Goal: Task Accomplishment & Management: Manage account settings

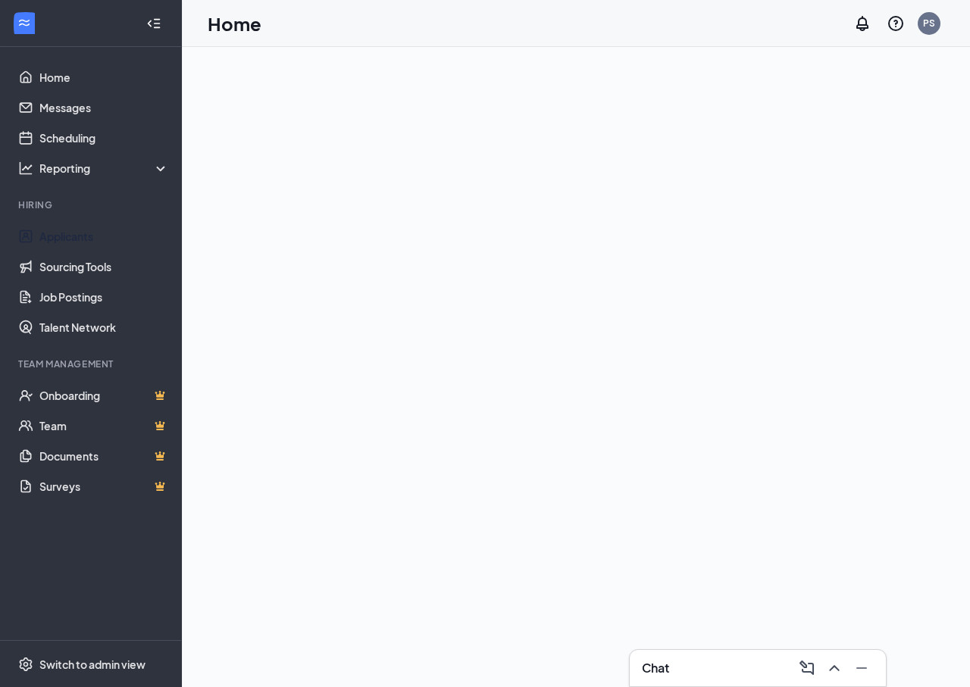
click at [61, 232] on link "Applicants" at bounding box center [104, 236] width 130 height 30
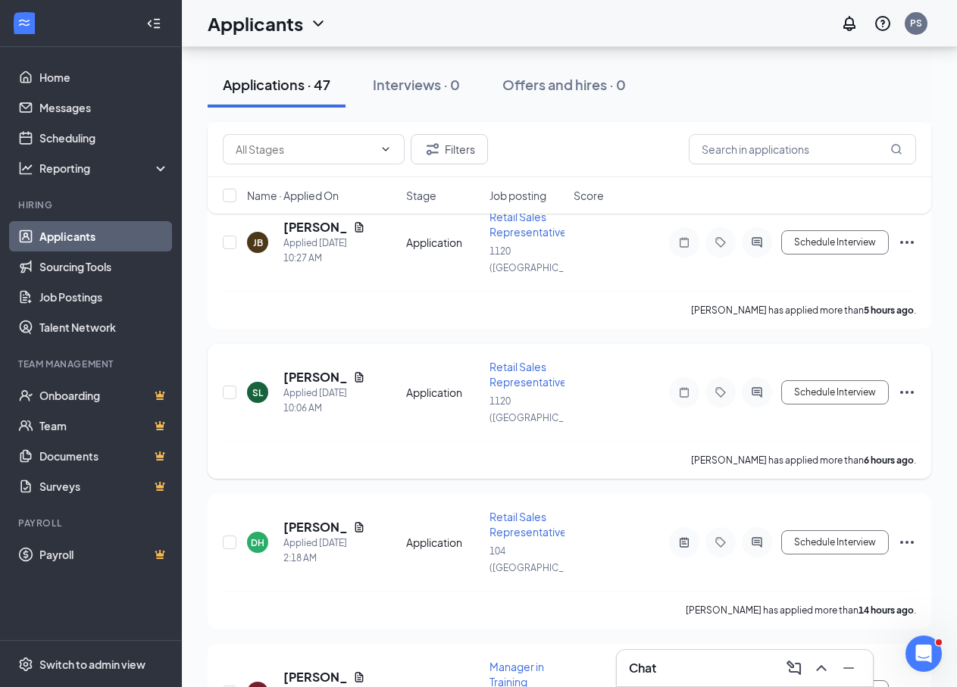
scroll to position [1061, 0]
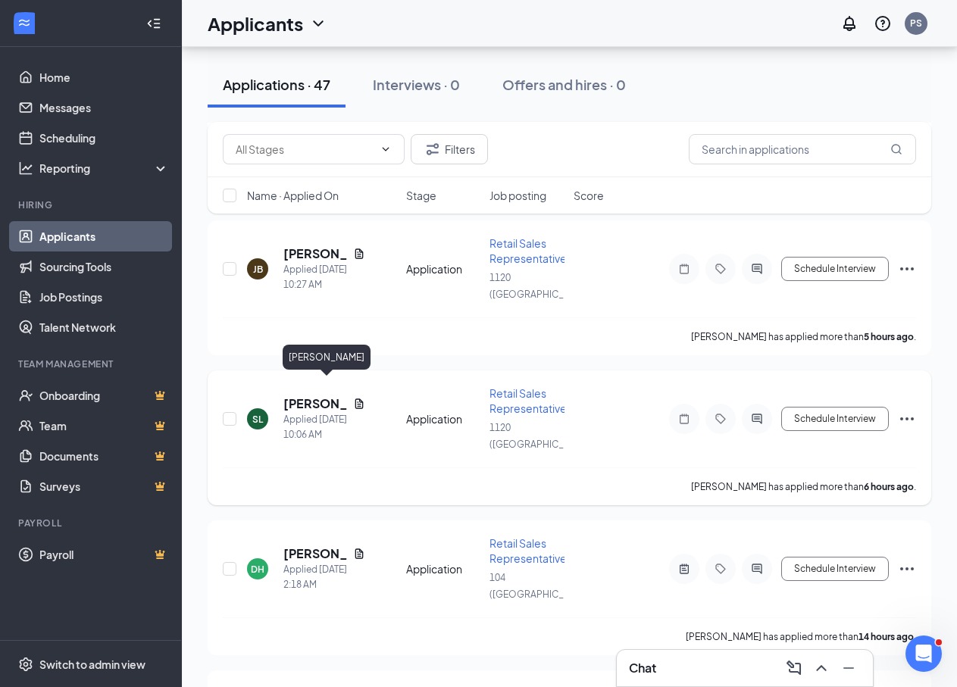
click at [299, 396] on h5 "[PERSON_NAME]" at bounding box center [315, 404] width 64 height 17
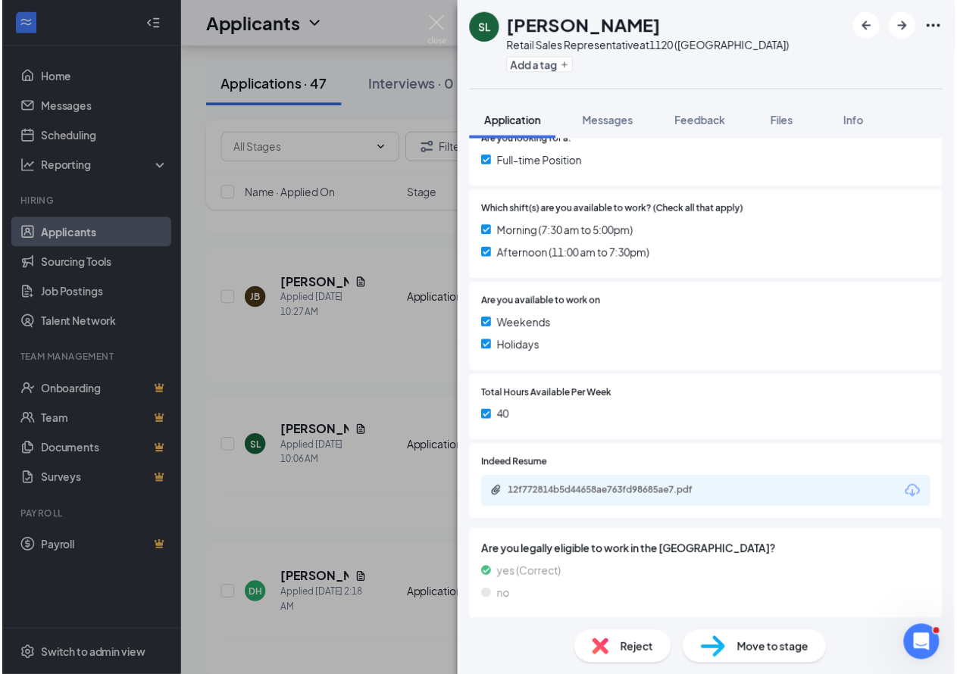
scroll to position [340, 0]
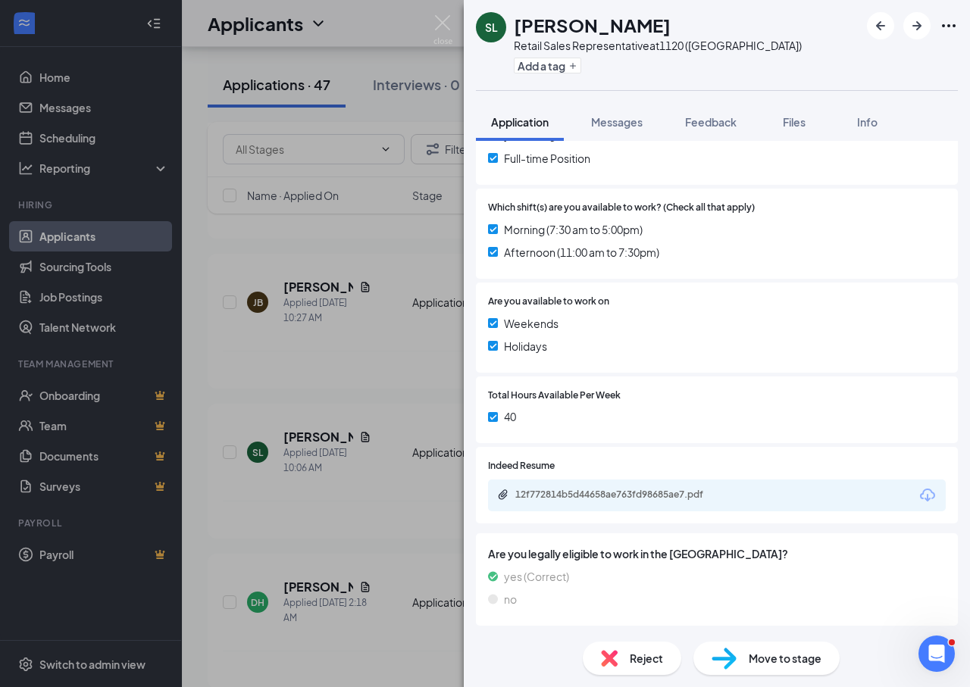
click at [403, 447] on div "[PERSON_NAME] [PERSON_NAME] Retail Sales Representative at 1120 ([GEOGRAPHIC_DA…" at bounding box center [485, 343] width 970 height 687
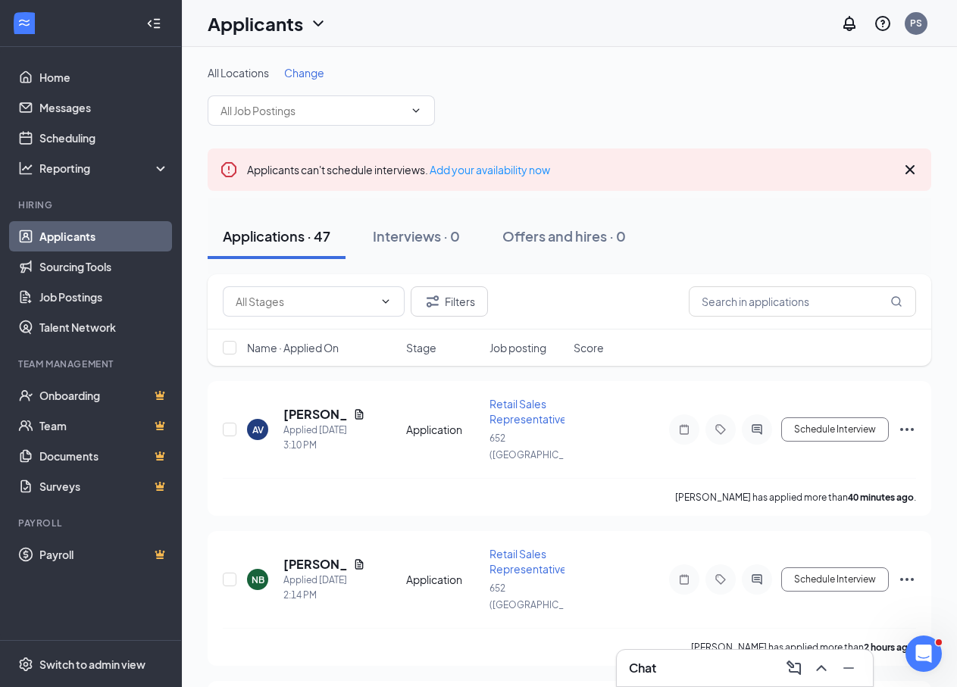
click at [909, 164] on icon "Cross" at bounding box center [910, 170] width 18 height 18
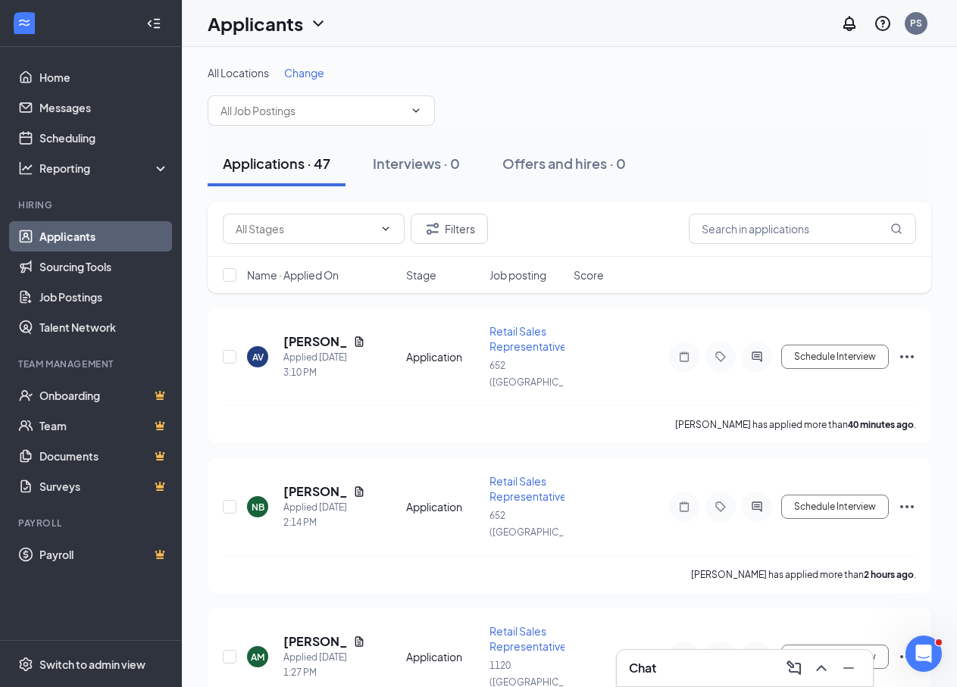
click at [758, 140] on div "Applications · 47 Interviews · 0 Offers and hires · 0" at bounding box center [570, 164] width 724 height 76
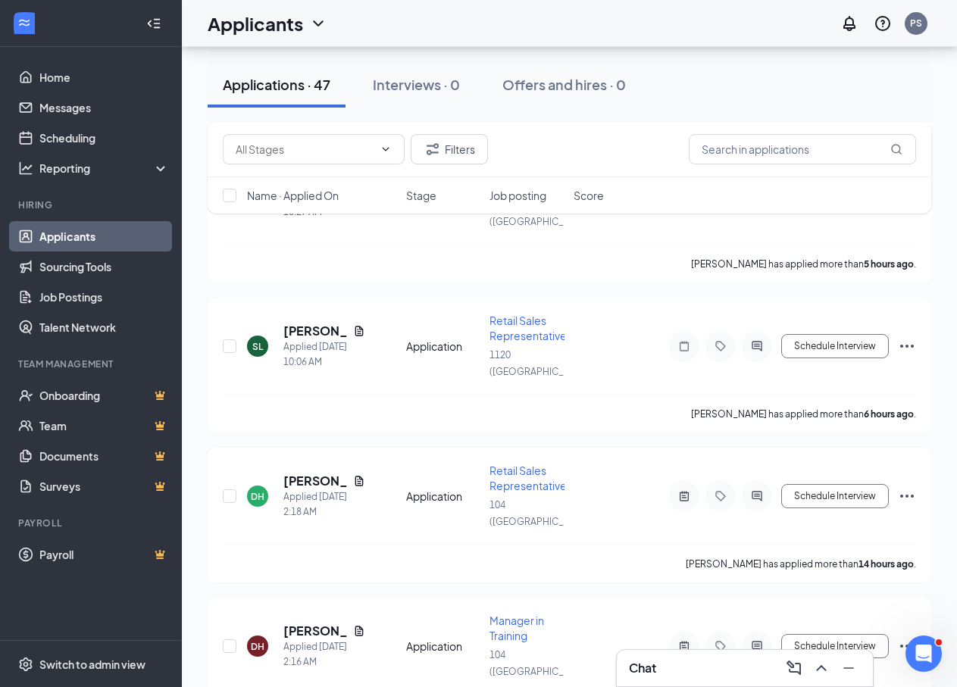
scroll to position [985, 0]
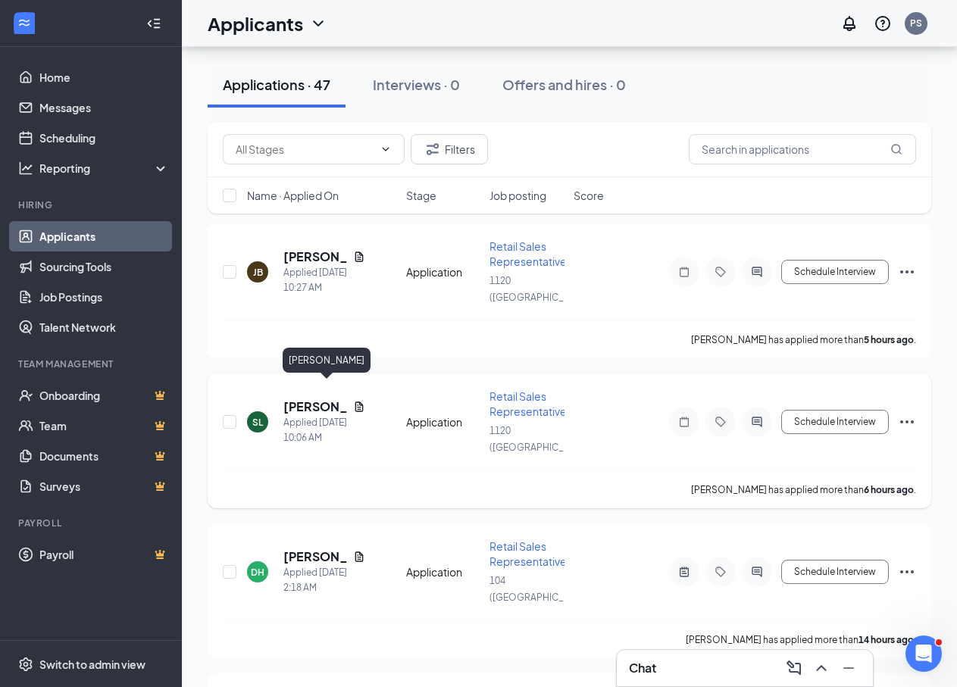
click at [308, 399] on h5 "[PERSON_NAME]" at bounding box center [315, 407] width 64 height 17
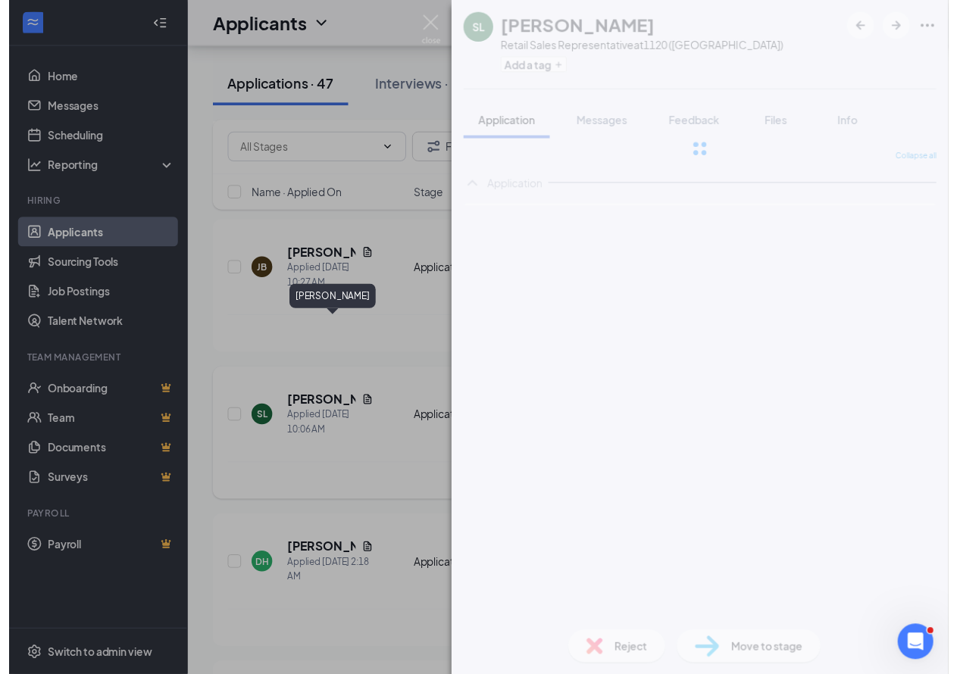
scroll to position [952, 0]
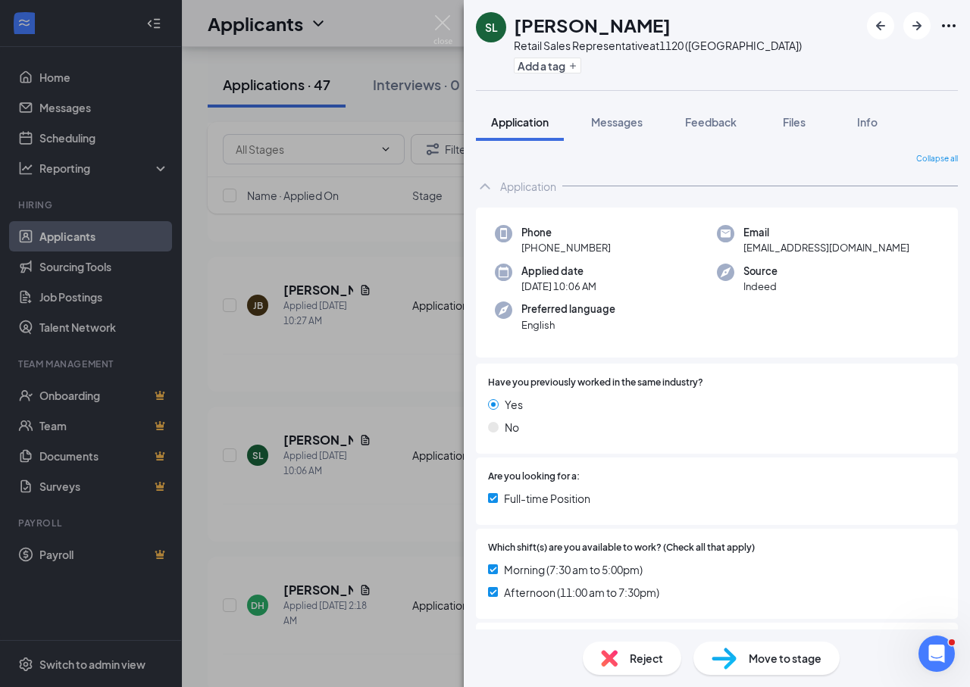
click at [435, 310] on div "[PERSON_NAME] [PERSON_NAME] Retail Sales Representative at 1120 ([GEOGRAPHIC_DA…" at bounding box center [485, 343] width 970 height 687
